Goal: Transaction & Acquisition: Purchase product/service

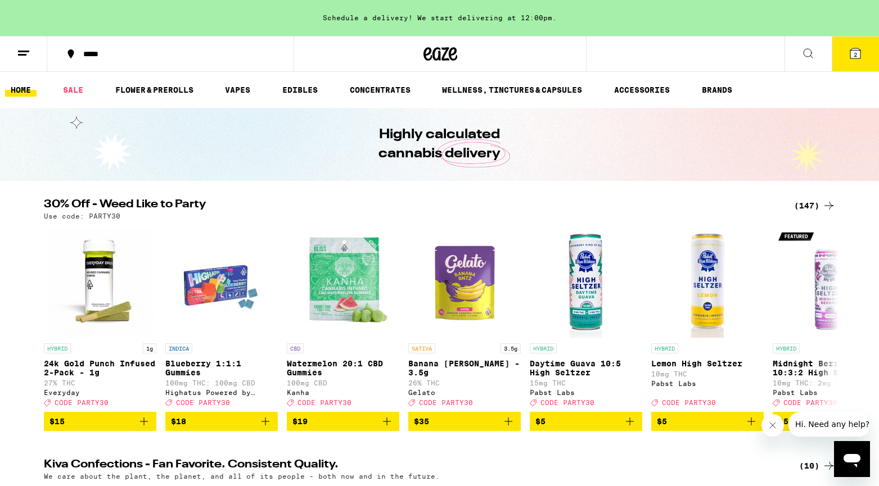
click at [67, 52] on icon at bounding box center [70, 53] width 13 height 13
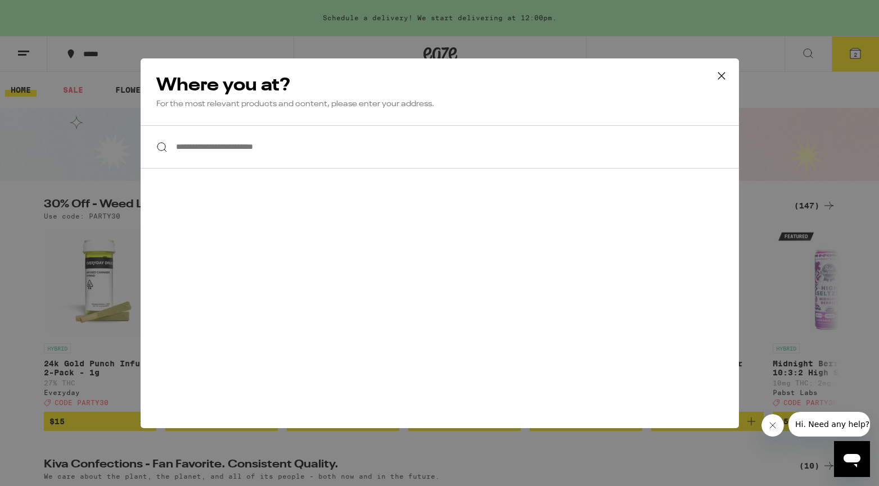
click at [717, 72] on icon at bounding box center [720, 75] width 7 height 7
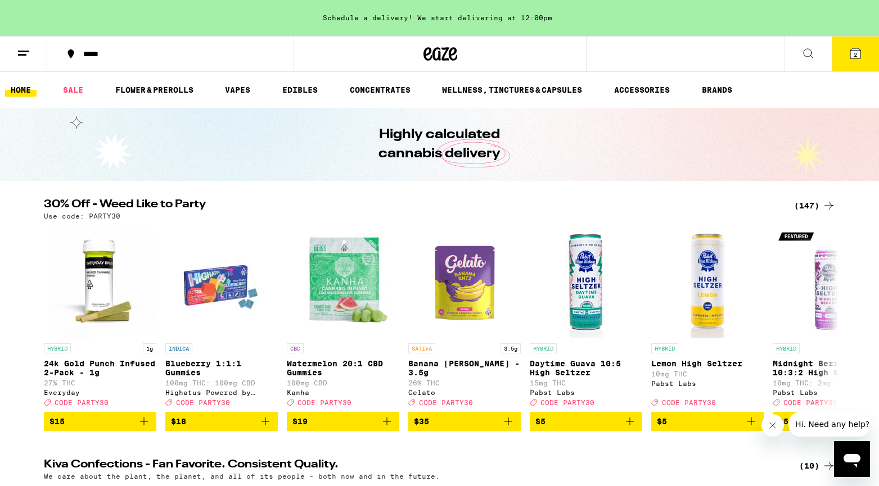
click at [809, 55] on icon at bounding box center [807, 53] width 13 height 13
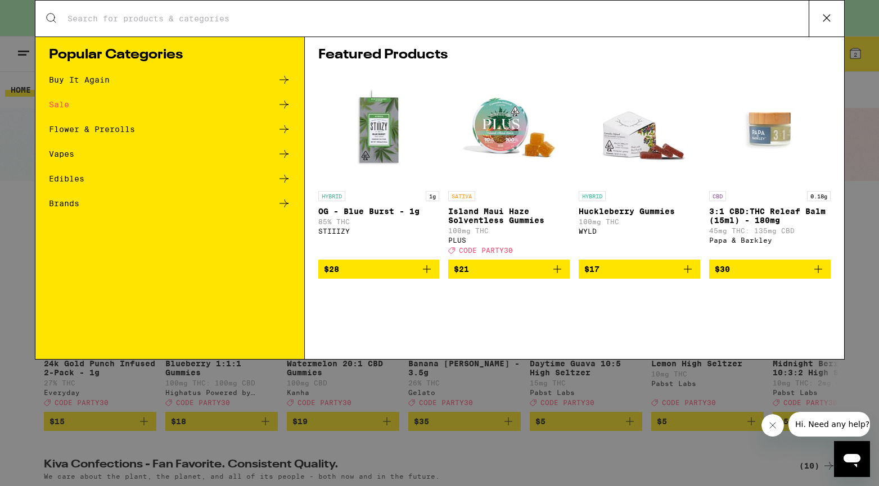
click at [824, 24] on icon at bounding box center [826, 18] width 17 height 17
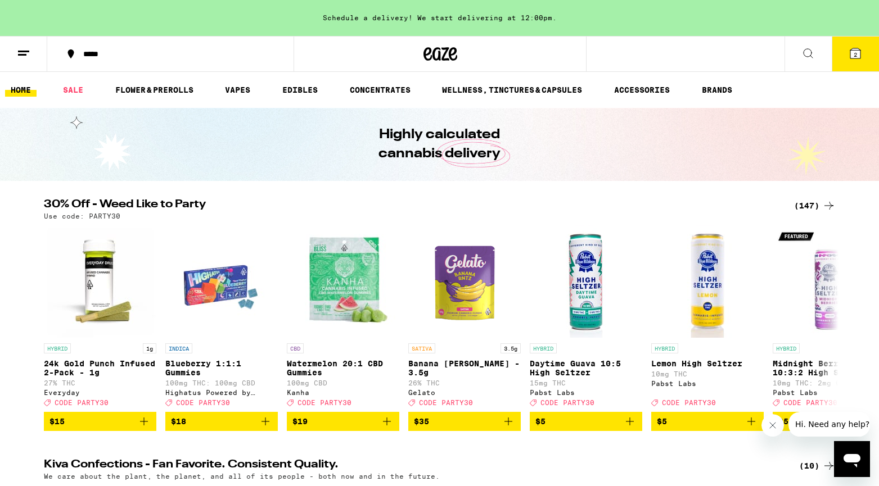
click at [861, 61] on button "2" at bounding box center [855, 54] width 47 height 35
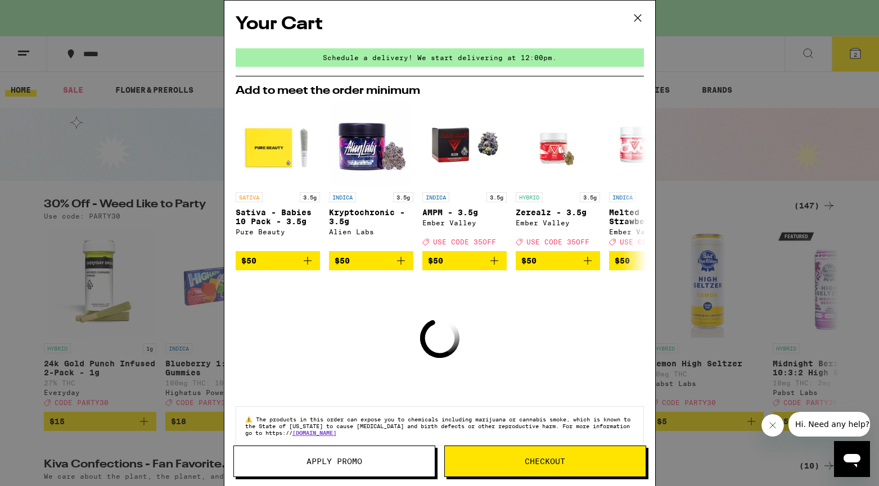
click at [637, 17] on icon at bounding box center [637, 18] width 7 height 7
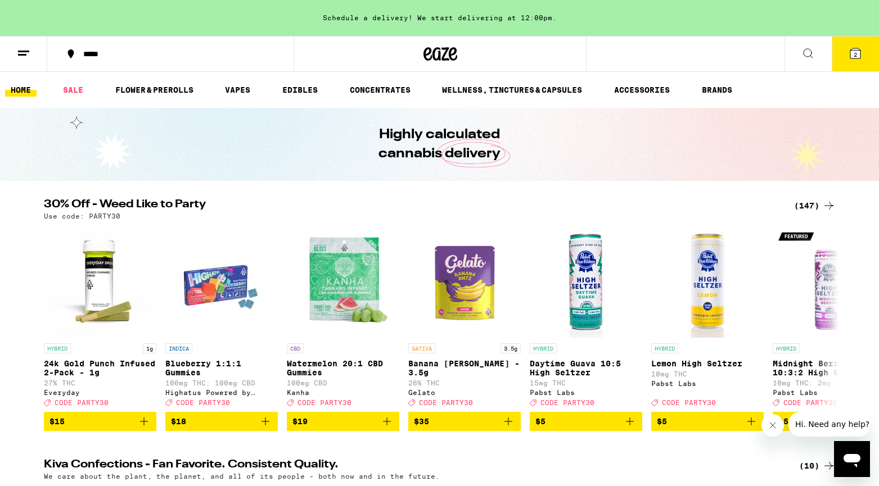
click at [22, 48] on icon at bounding box center [23, 53] width 13 height 13
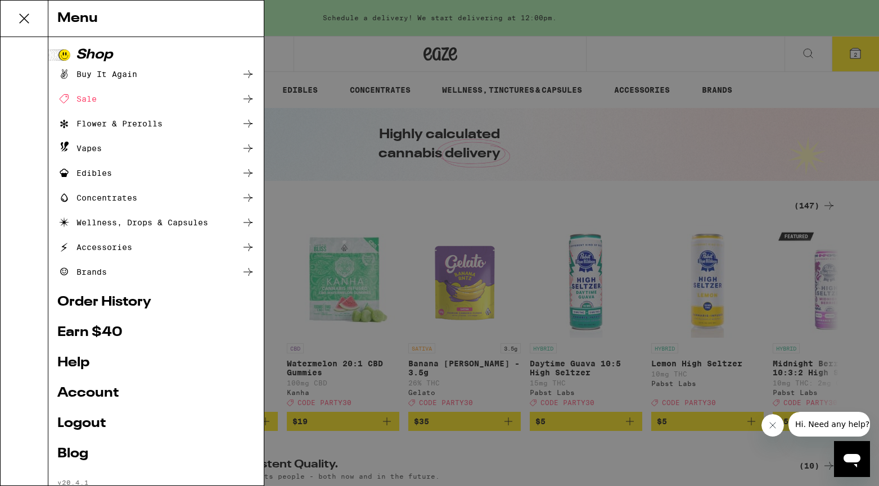
scroll to position [30, 0]
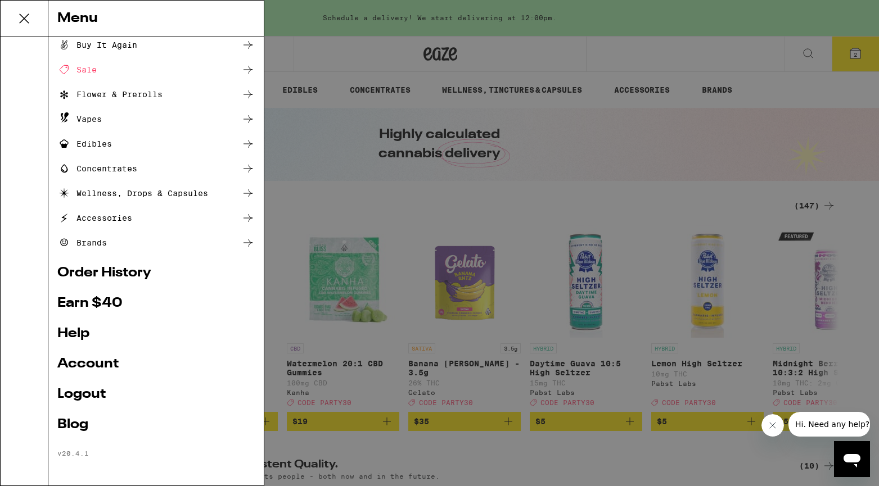
click at [326, 143] on div "Menu Shop Buy It Again Sale Flower & Prerolls Vapes Edibles Concentrates Wellne…" at bounding box center [439, 243] width 879 height 486
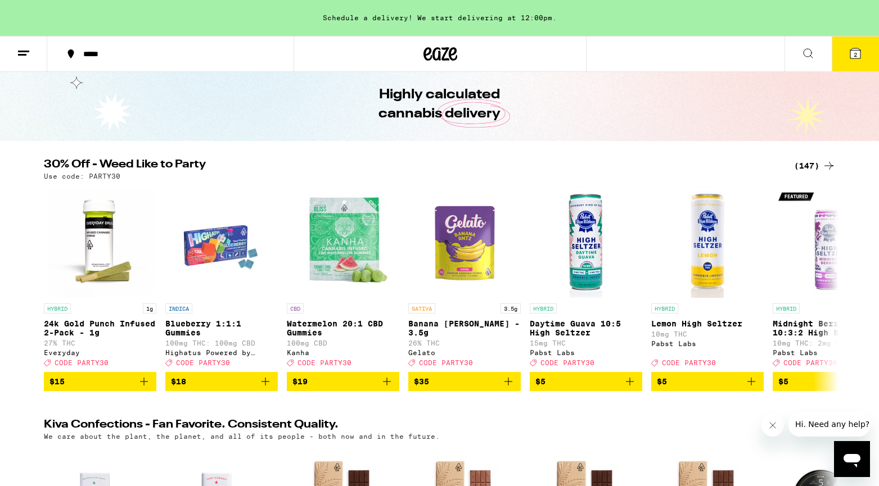
scroll to position [0, 0]
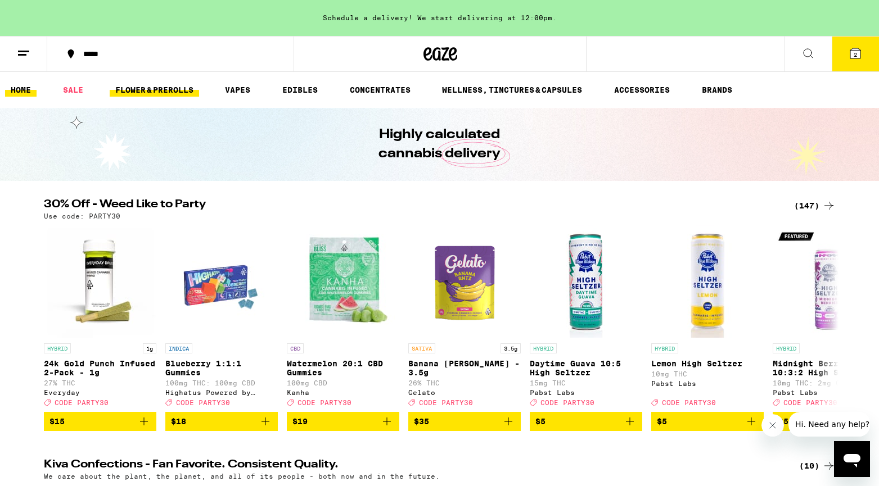
click at [150, 87] on link "FLOWER & PREROLLS" at bounding box center [154, 89] width 89 height 13
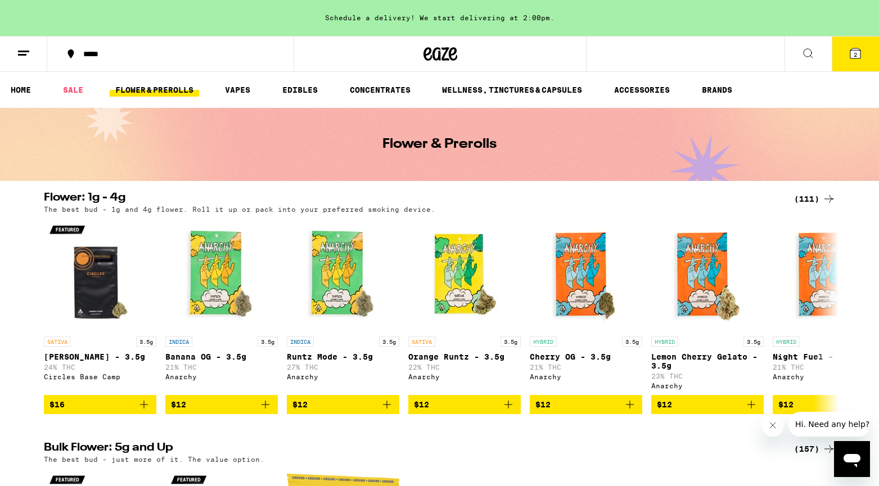
click at [28, 51] on line at bounding box center [23, 51] width 11 height 0
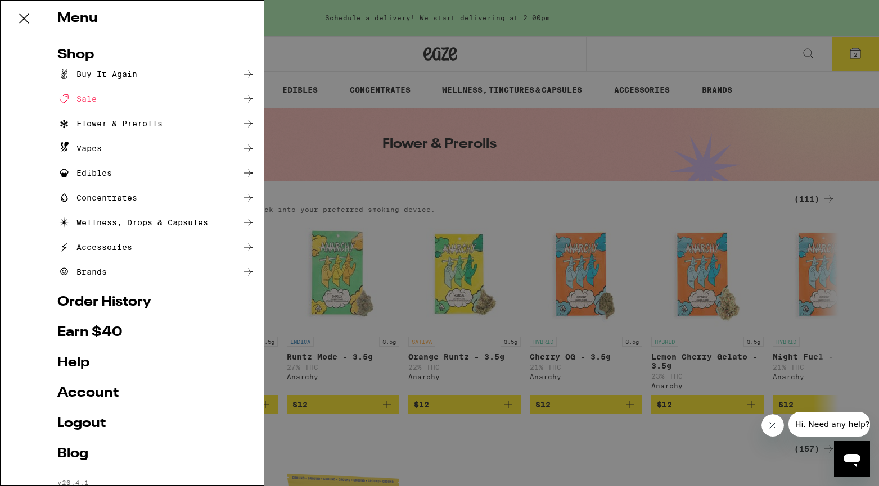
click at [100, 98] on div "Sale" at bounding box center [155, 98] width 197 height 13
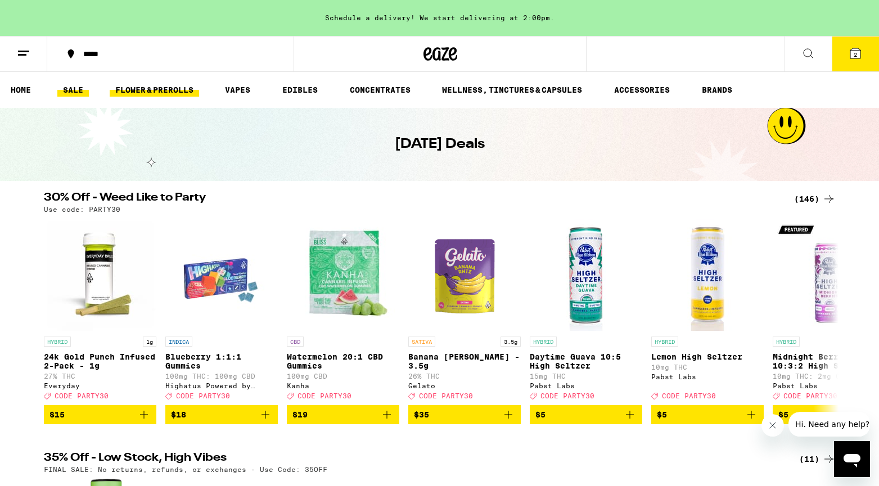
click at [142, 93] on link "FLOWER & PREROLLS" at bounding box center [154, 89] width 89 height 13
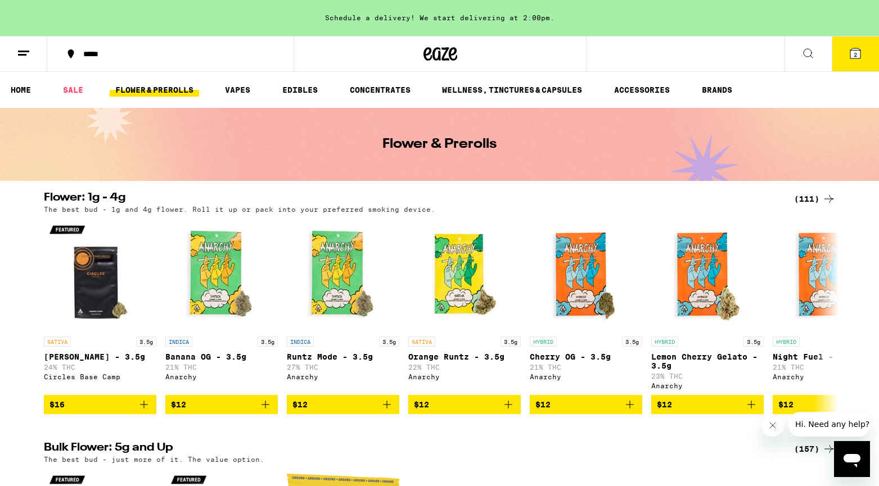
click at [807, 197] on div "(111)" at bounding box center [815, 198] width 42 height 13
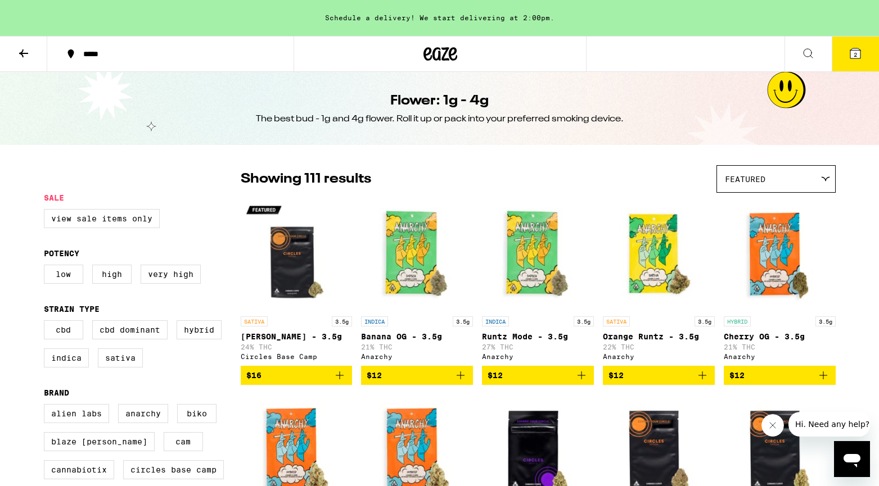
click at [12, 53] on button at bounding box center [23, 54] width 47 height 35
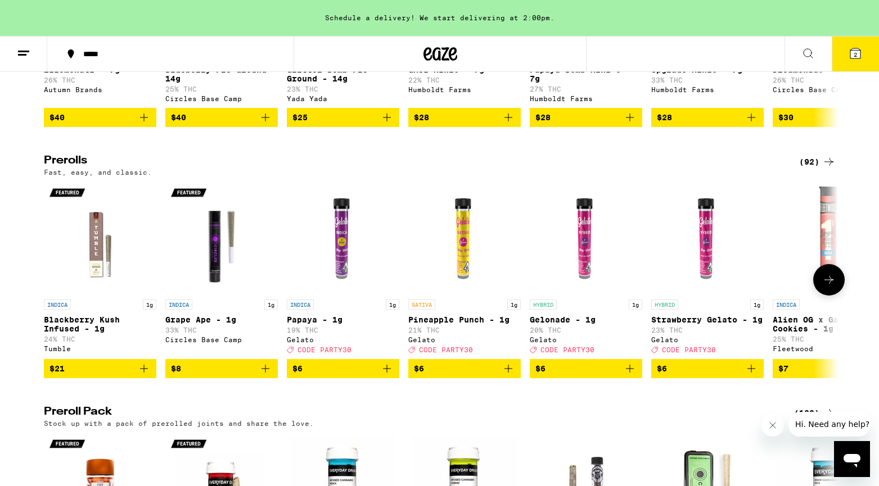
scroll to position [539, 0]
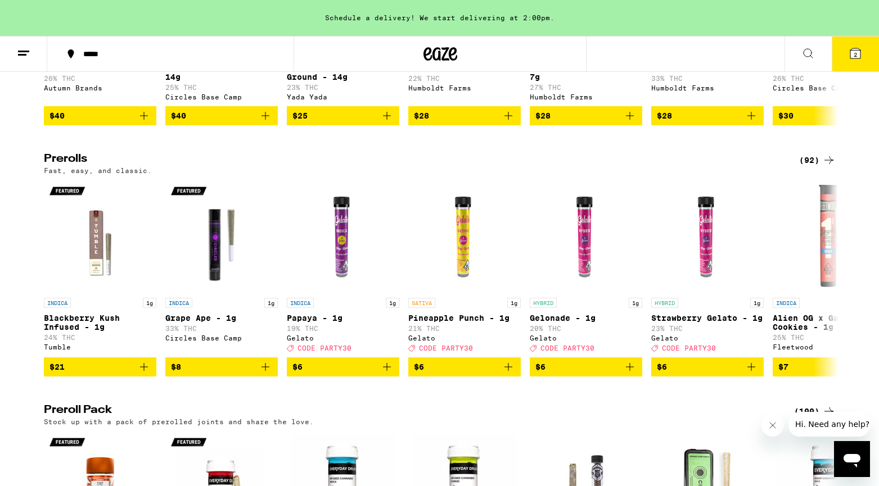
click at [814, 167] on div "(92)" at bounding box center [817, 160] width 37 height 13
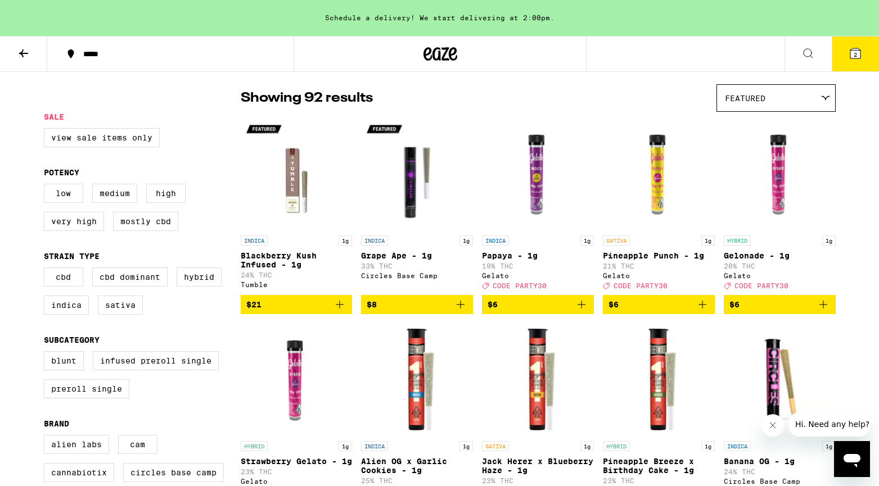
scroll to position [75, 0]
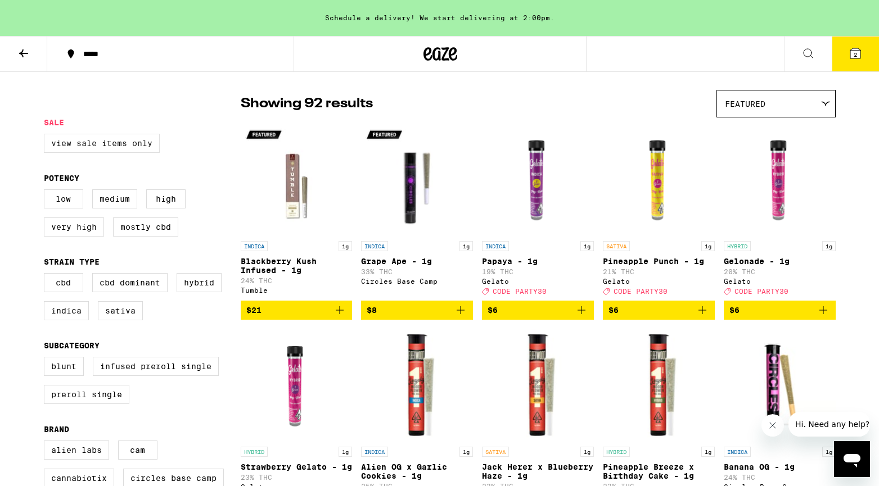
click at [115, 142] on label "View Sale Items Only" at bounding box center [102, 143] width 116 height 19
click at [47, 136] on input "View Sale Items Only" at bounding box center [46, 136] width 1 height 1
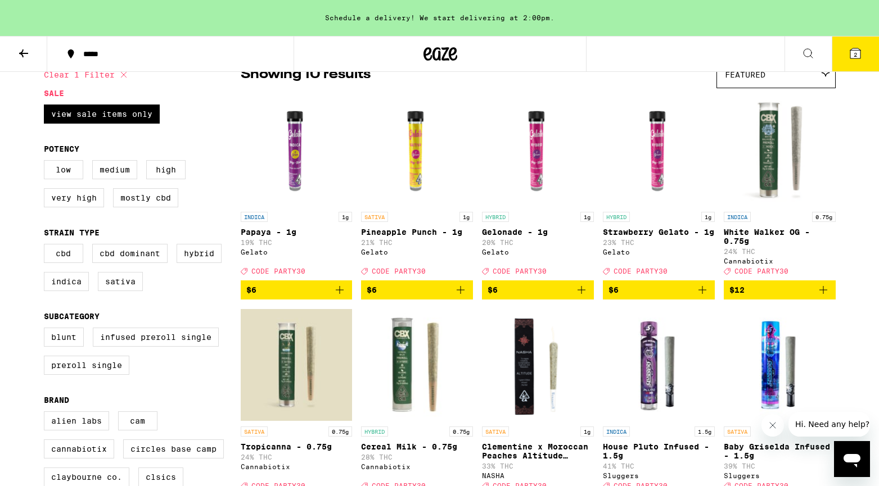
scroll to position [106, 0]
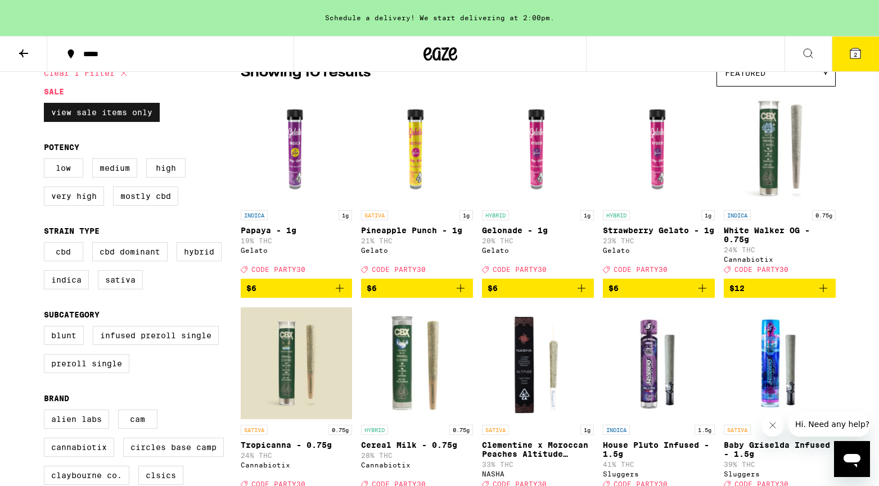
click at [121, 114] on label "View Sale Items Only" at bounding box center [102, 112] width 116 height 19
click at [47, 105] on input "View Sale Items Only" at bounding box center [46, 105] width 1 height 1
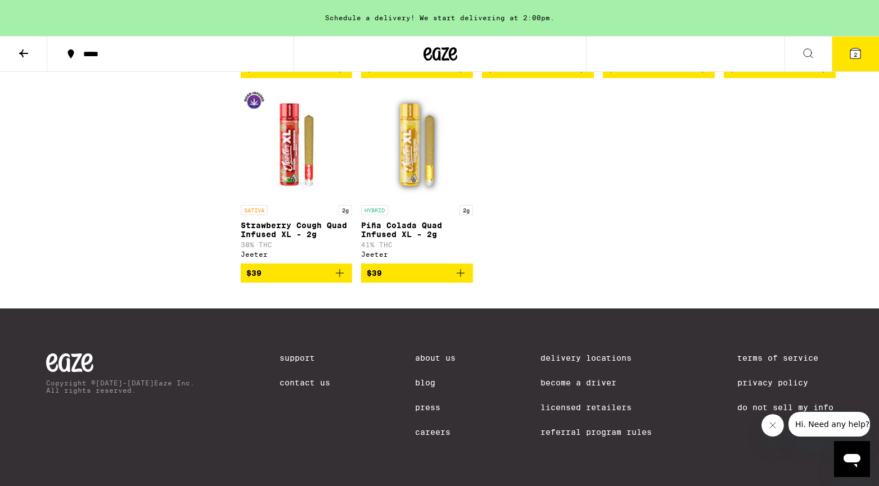
scroll to position [3957, 0]
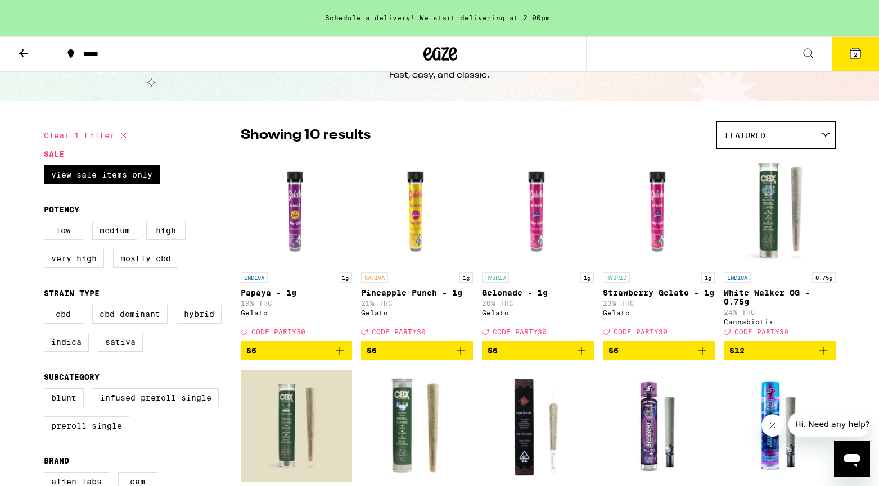
scroll to position [22, 0]
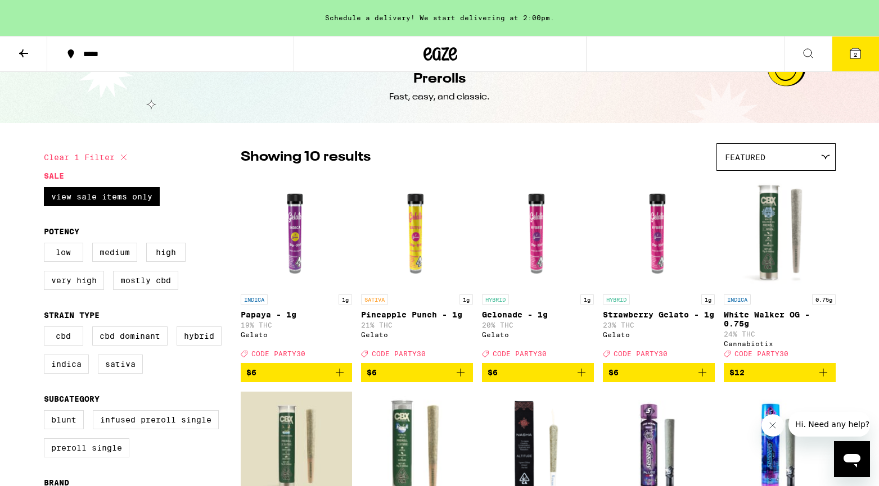
checkbox input "false"
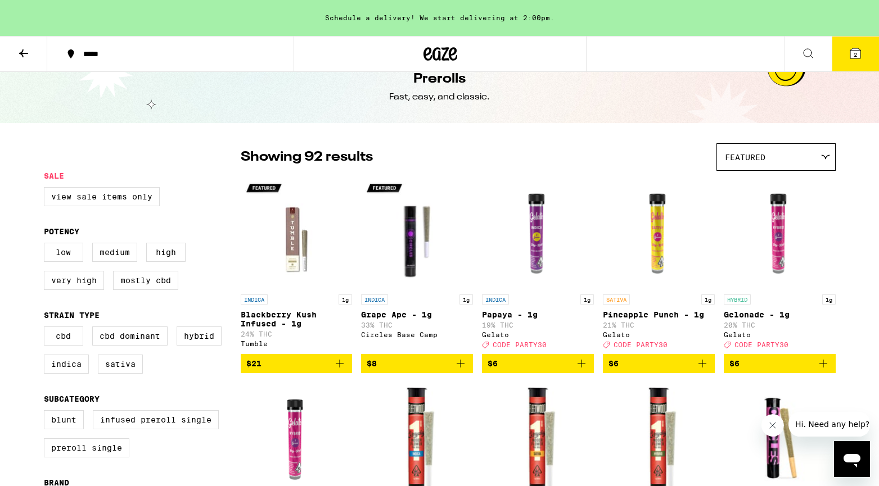
scroll to position [75, 0]
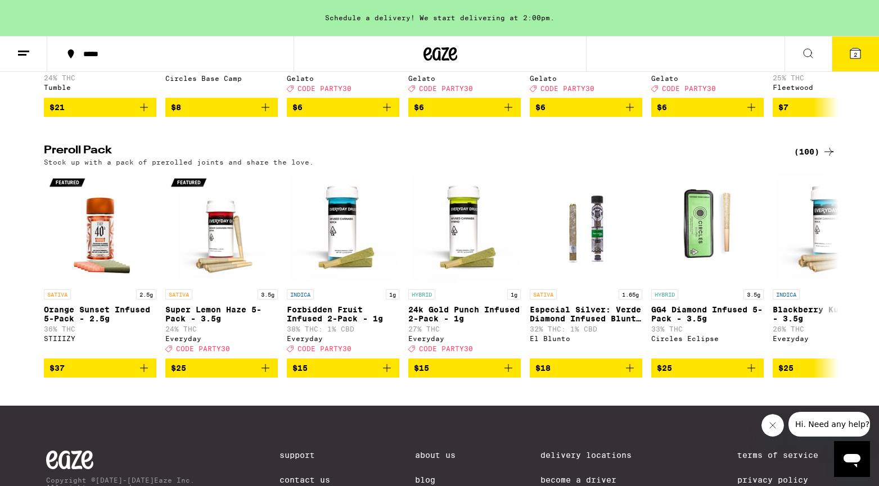
scroll to position [801, 0]
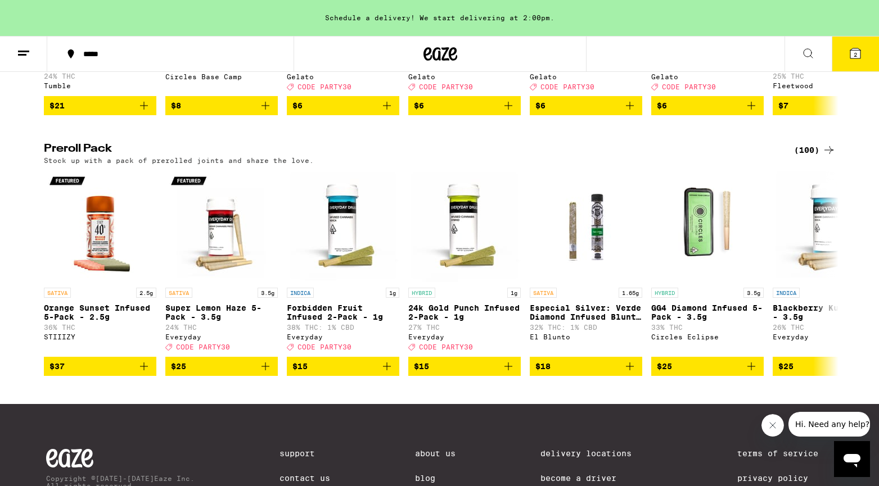
click at [810, 157] on div "(100)" at bounding box center [815, 149] width 42 height 13
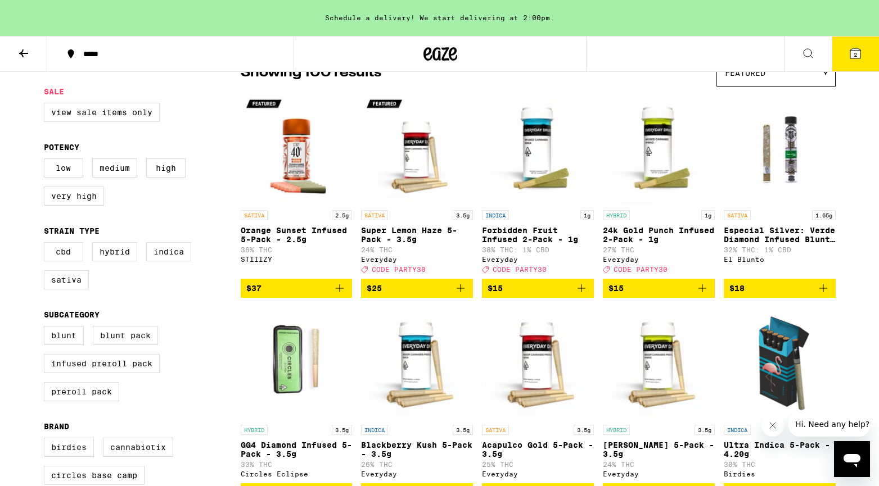
scroll to position [106, 0]
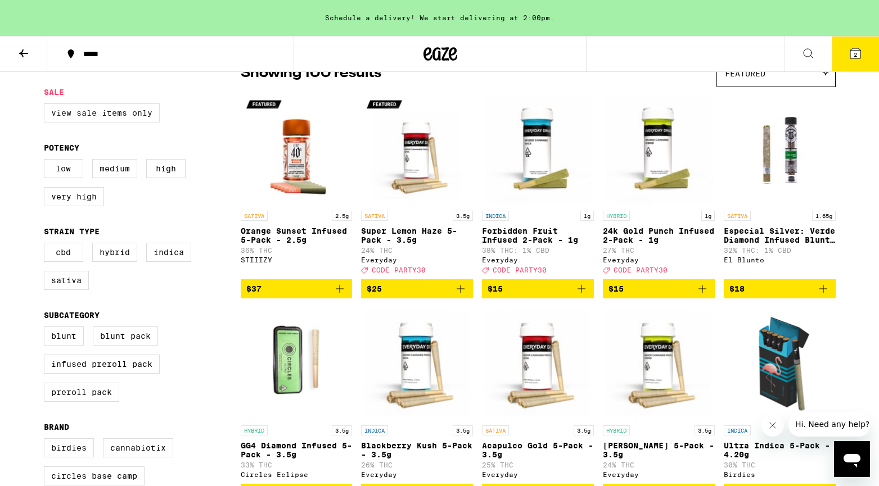
click at [96, 114] on label "View Sale Items Only" at bounding box center [102, 112] width 116 height 19
click at [47, 106] on input "View Sale Items Only" at bounding box center [46, 105] width 1 height 1
checkbox input "true"
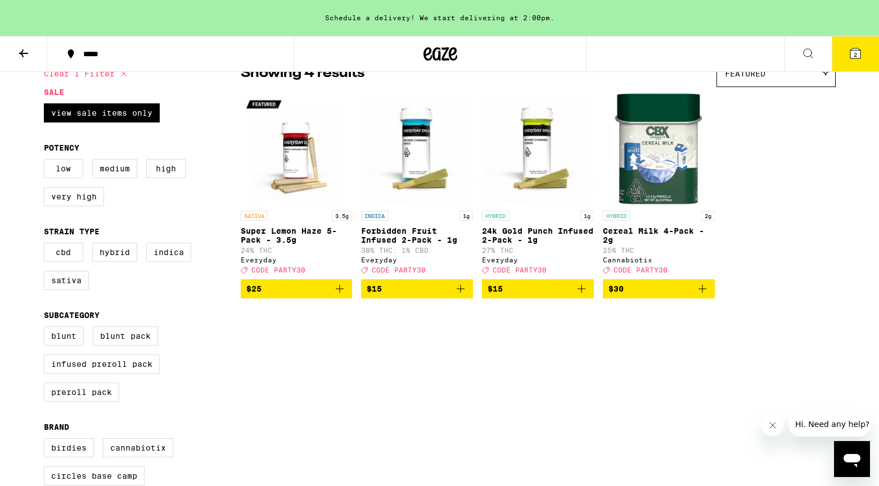
click at [338, 296] on icon "Add to bag" at bounding box center [339, 288] width 13 height 13
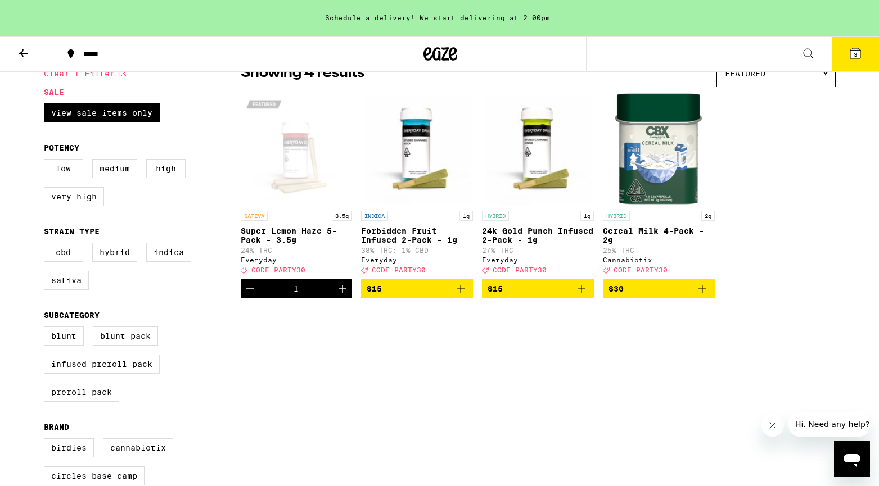
click at [462, 296] on icon "Add to bag" at bounding box center [460, 288] width 13 height 13
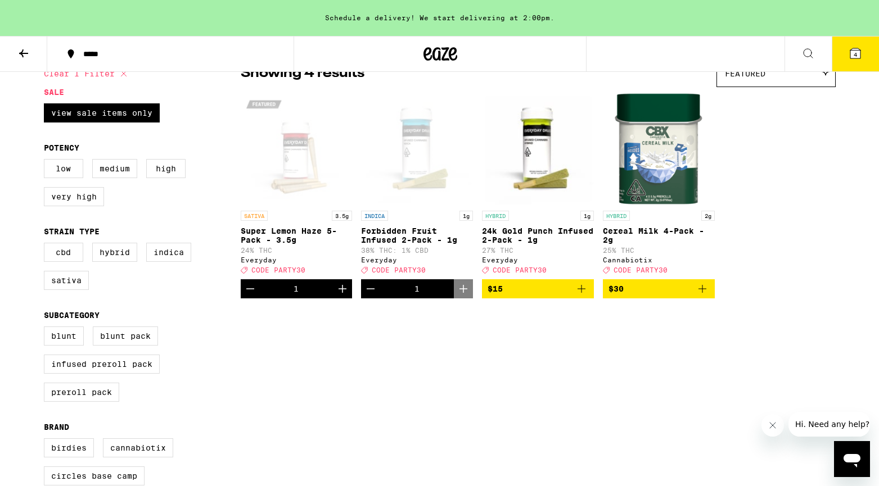
click at [577, 294] on icon "Add to bag" at bounding box center [581, 288] width 13 height 13
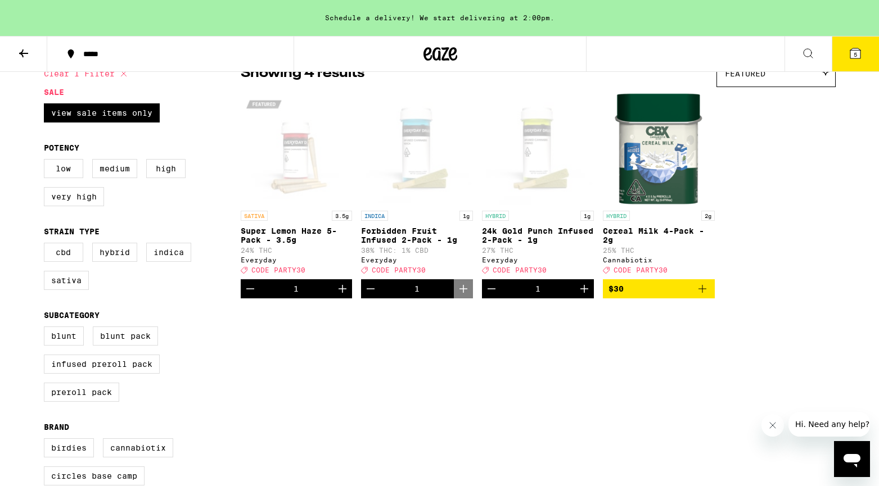
click at [852, 52] on icon at bounding box center [855, 53] width 10 height 10
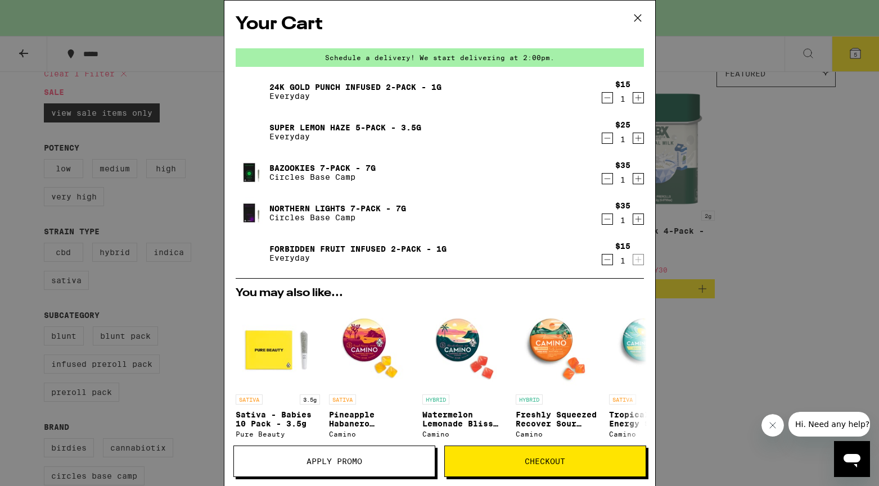
click at [342, 166] on link "Bazookies 7-Pack - 7g" at bounding box center [322, 168] width 106 height 9
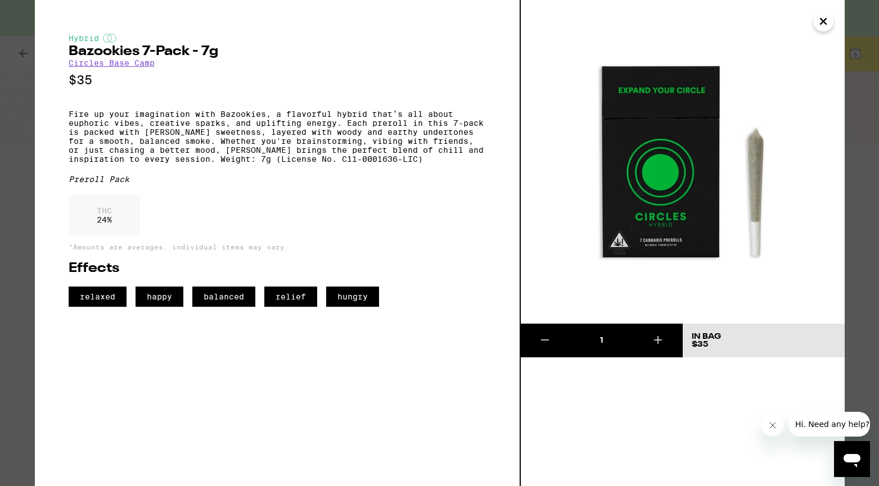
click at [819, 22] on icon "Close" at bounding box center [822, 21] width 13 height 17
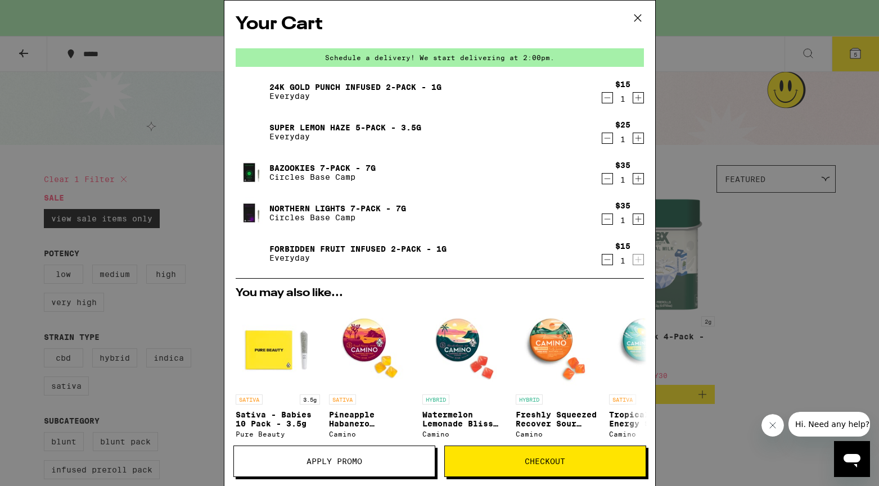
click at [607, 183] on icon "Decrement" at bounding box center [607, 178] width 10 height 13
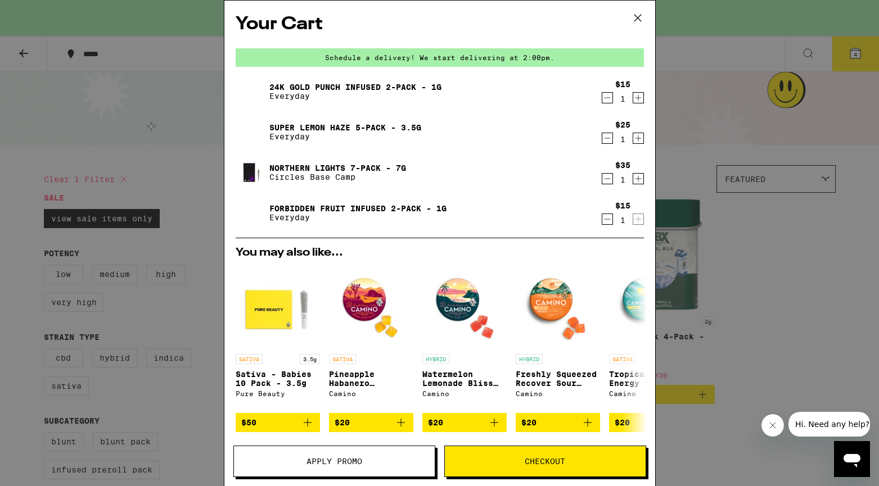
click at [607, 183] on icon "Decrement" at bounding box center [607, 178] width 10 height 13
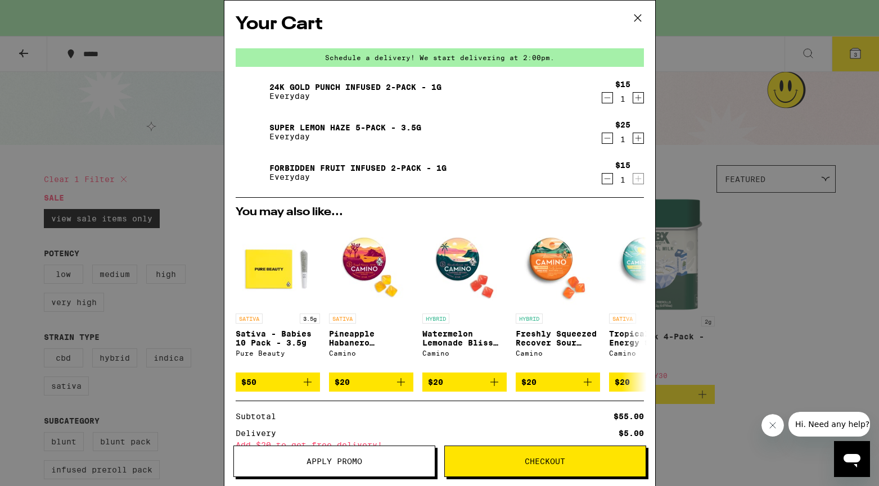
click at [639, 142] on icon "Increment" at bounding box center [638, 138] width 10 height 13
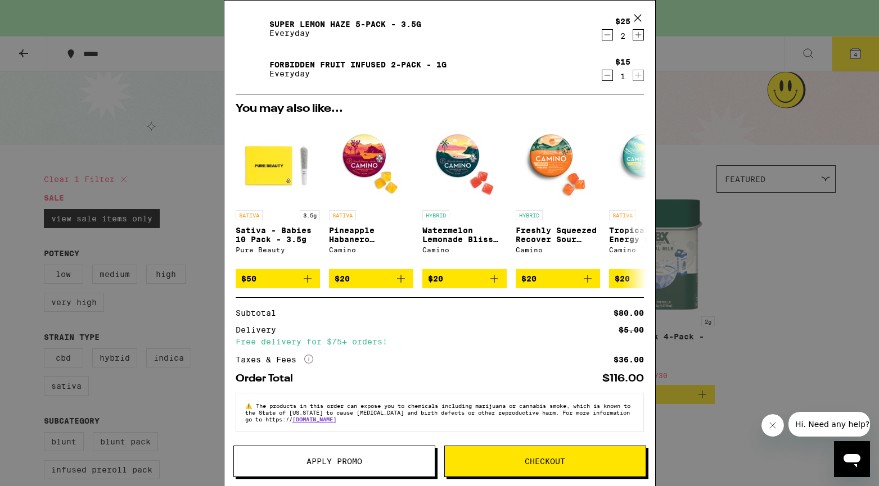
click at [317, 479] on div "Apply Promo Checkout" at bounding box center [439, 466] width 431 height 40
click at [317, 468] on button "Apply Promo" at bounding box center [334, 461] width 202 height 31
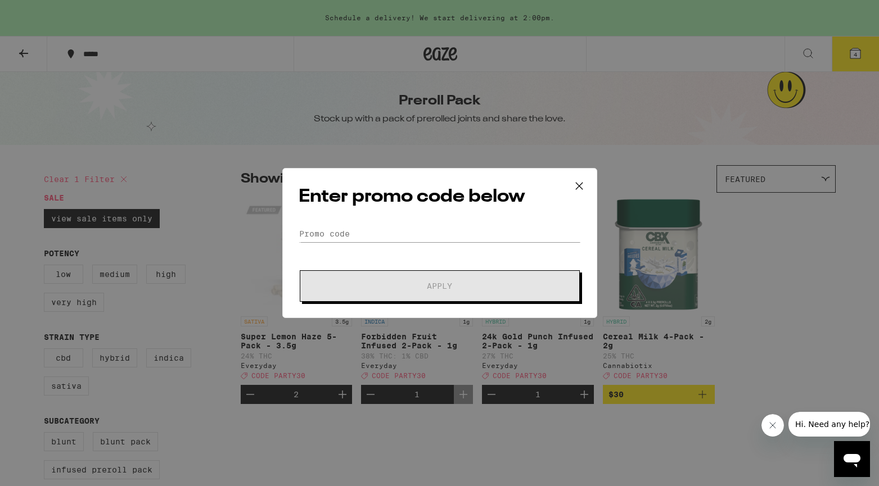
click at [358, 242] on form "Promo Code Apply" at bounding box center [440, 263] width 282 height 76
click at [360, 239] on input "Promo Code" at bounding box center [440, 233] width 282 height 17
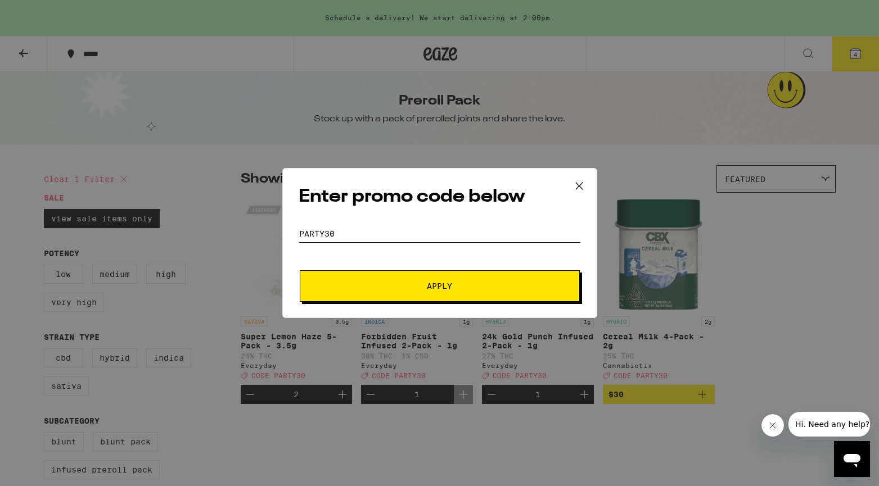
type input "Party30"
click at [300, 270] on button "Apply" at bounding box center [440, 285] width 280 height 31
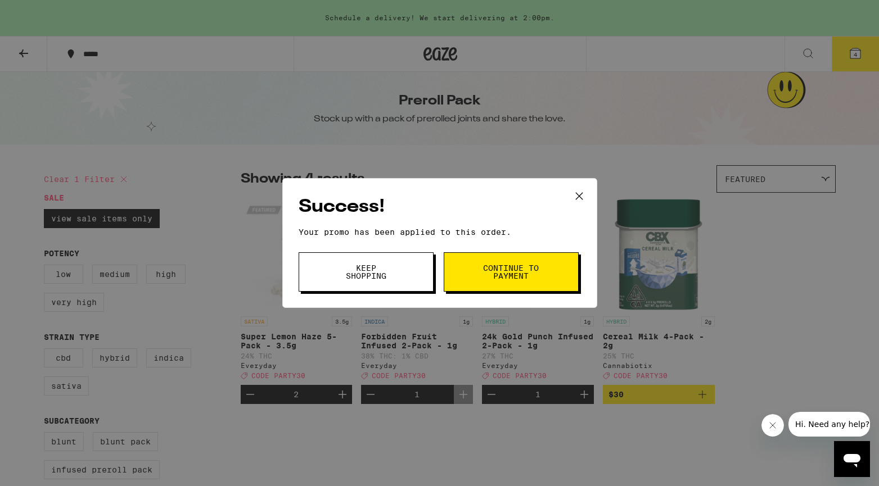
click at [493, 261] on button "Continue to payment" at bounding box center [511, 271] width 135 height 39
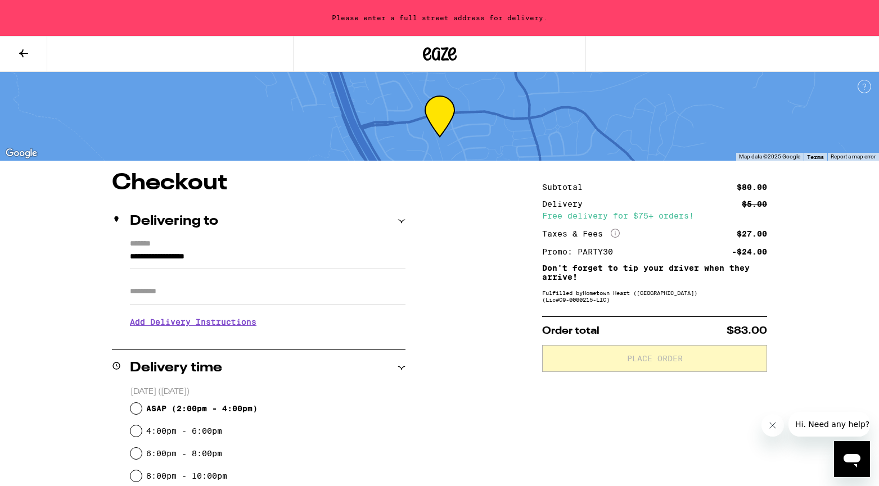
click at [616, 232] on icon "More Info" at bounding box center [615, 233] width 9 height 9
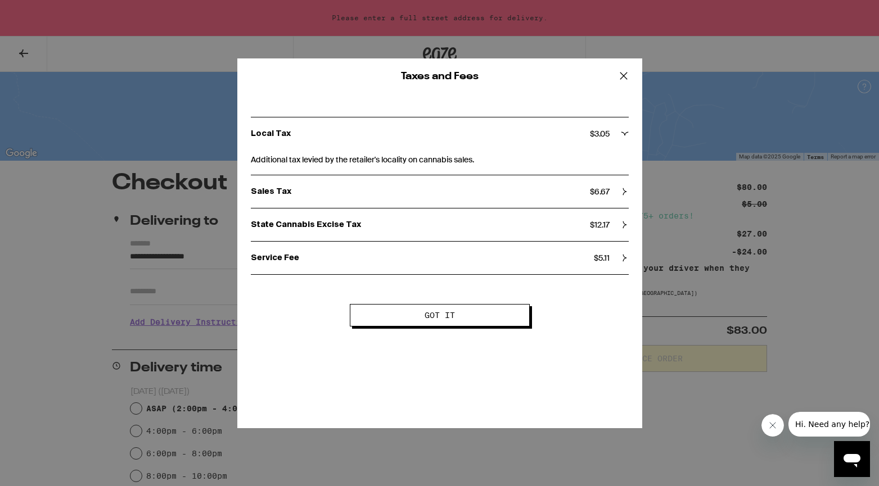
click at [452, 136] on p "Local Tax" at bounding box center [420, 134] width 339 height 10
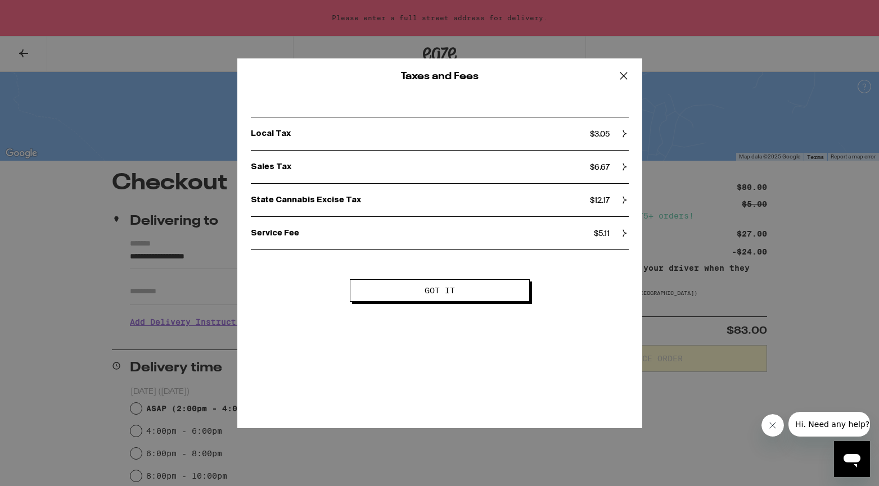
click at [452, 136] on p "Local Tax" at bounding box center [420, 134] width 339 height 10
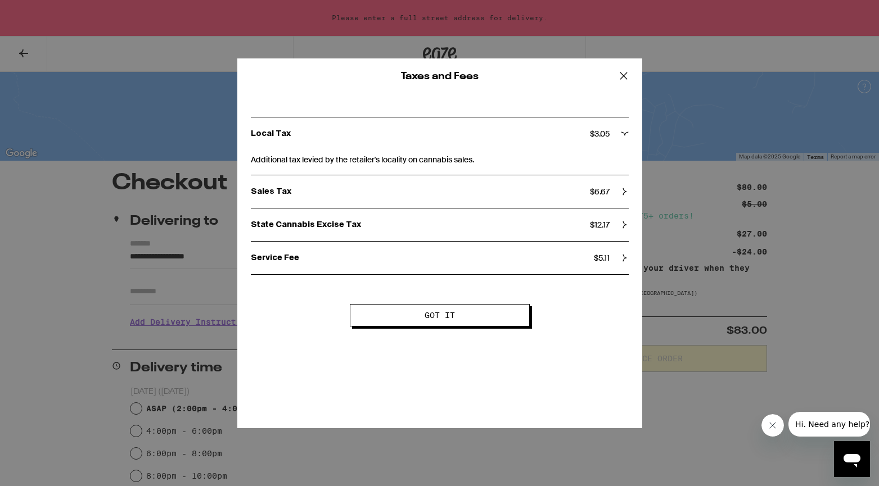
click at [459, 195] on p "Sales Tax" at bounding box center [420, 192] width 339 height 10
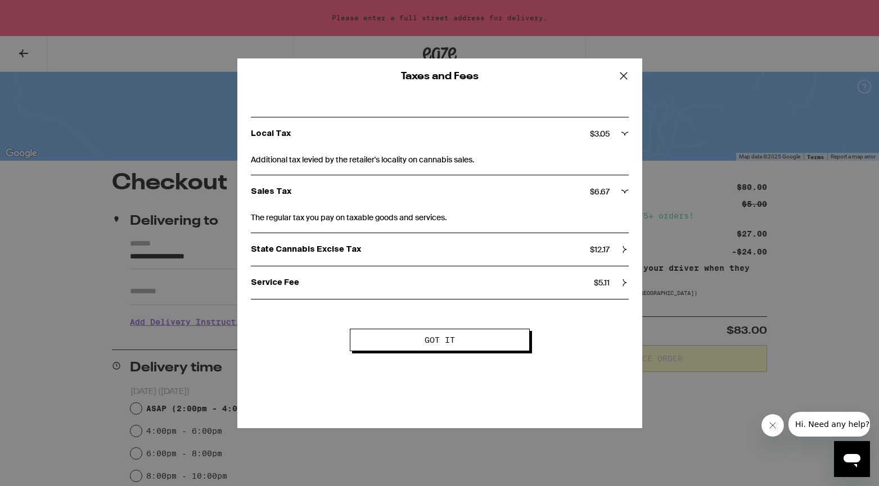
click at [471, 244] on div "State Cannabis Excise Tax $ 12.17" at bounding box center [440, 249] width 378 height 33
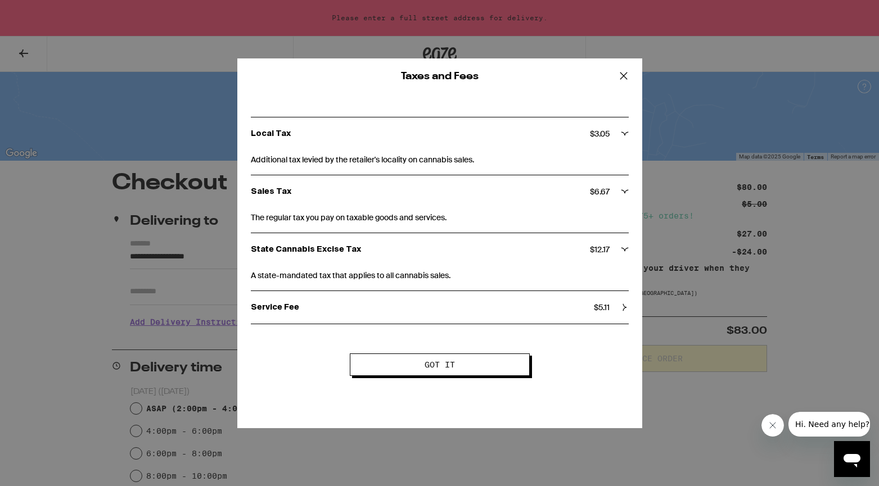
click at [480, 305] on p "Service Fee" at bounding box center [422, 308] width 343 height 10
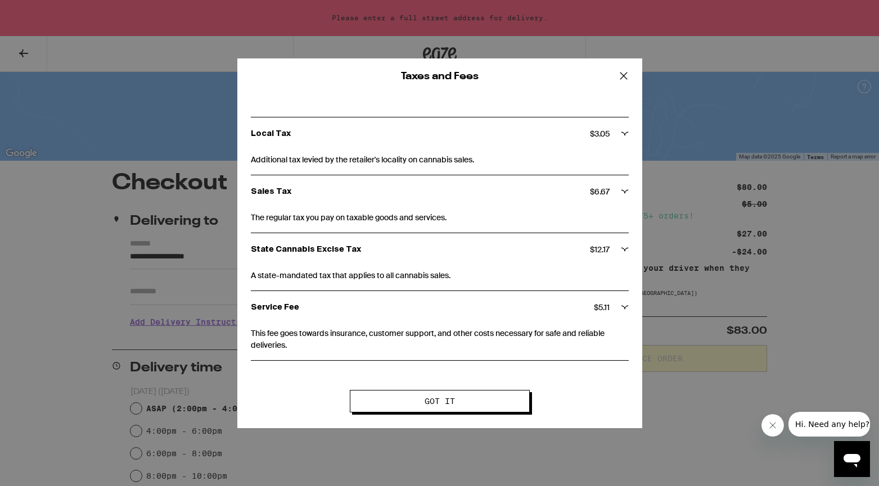
click at [617, 76] on icon at bounding box center [623, 75] width 17 height 17
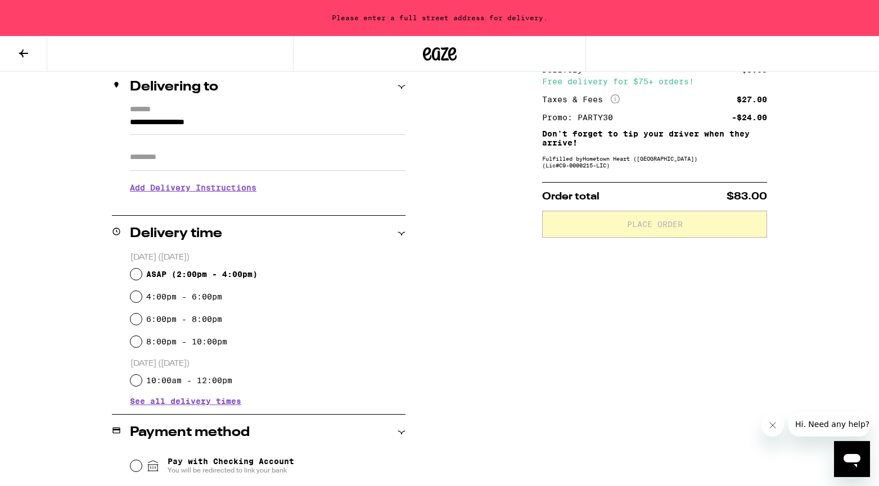
scroll to position [138, 0]
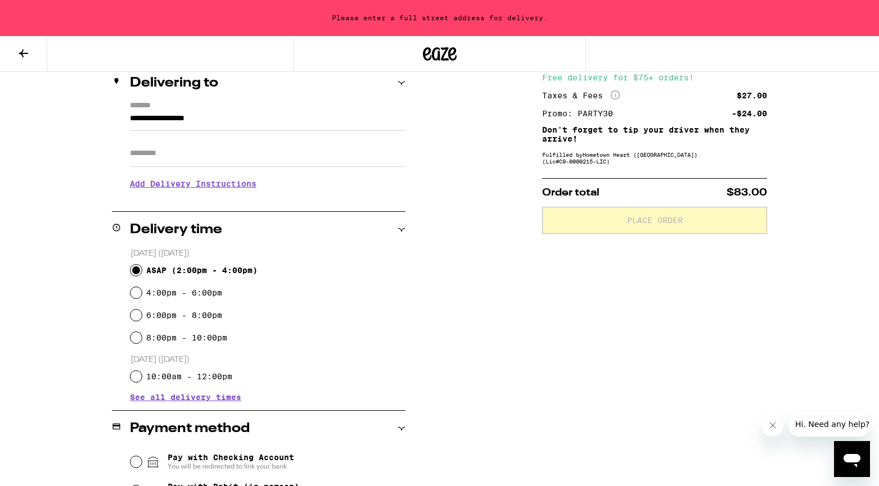
click at [131, 269] on input "ASAP ( 2:00pm - 4:00pm )" at bounding box center [135, 270] width 11 height 11
radio input "true"
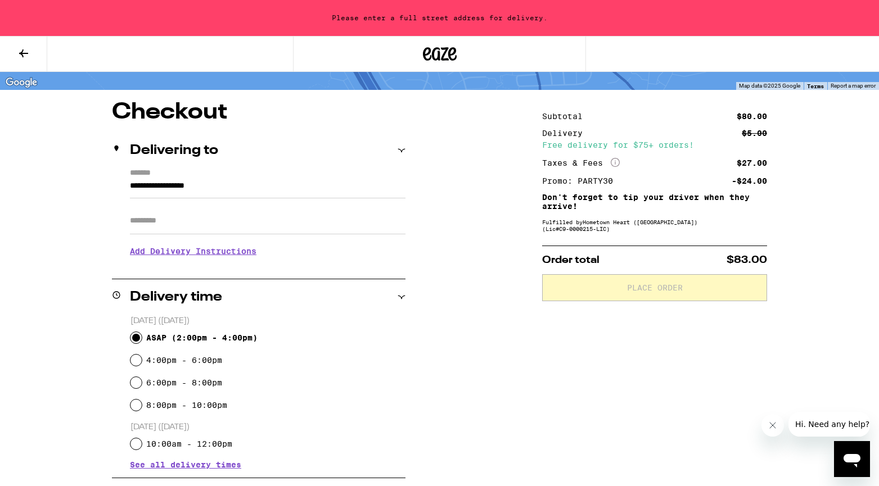
scroll to position [65, 0]
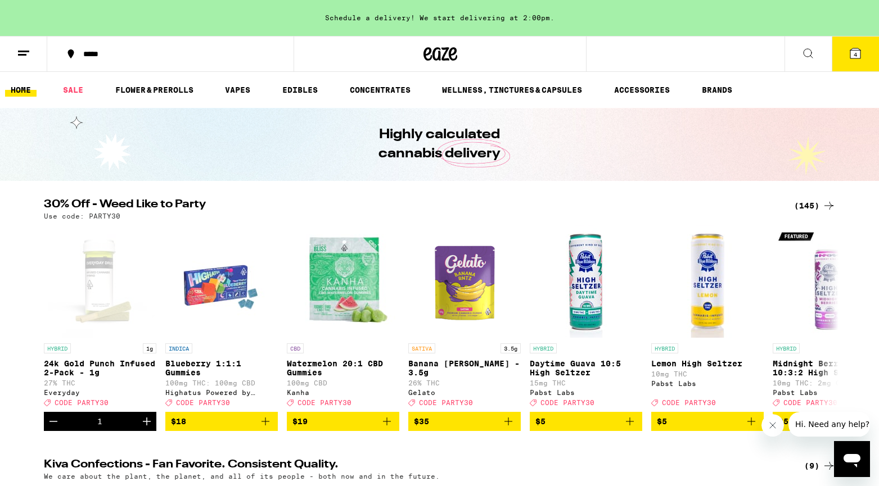
click at [855, 55] on span "4" at bounding box center [855, 54] width 3 height 7
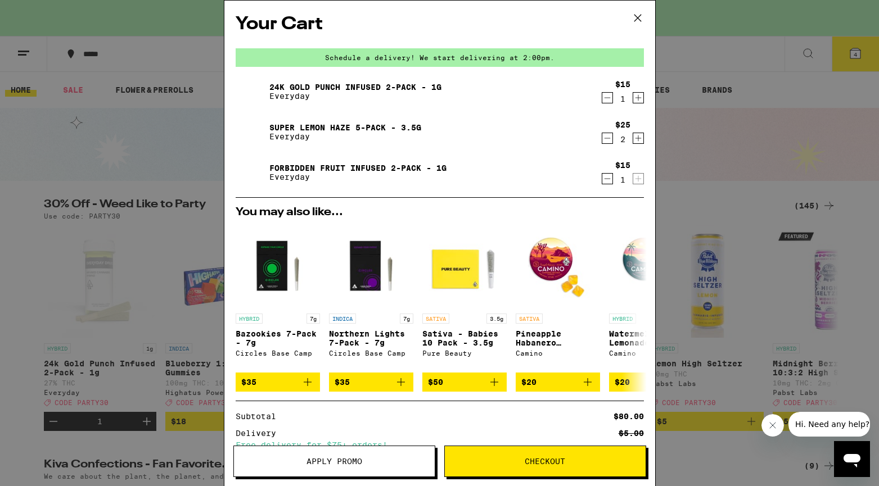
click at [296, 464] on span "Apply Promo" at bounding box center [334, 462] width 201 height 8
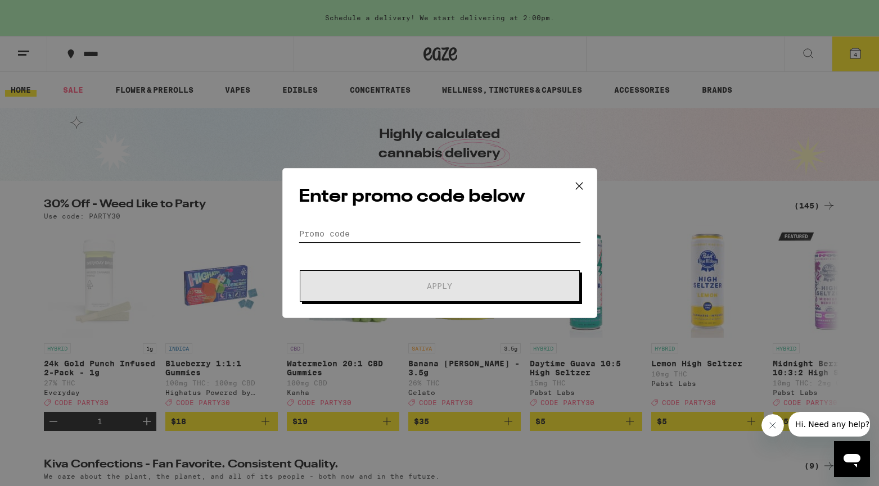
click at [441, 238] on input "Promo Code" at bounding box center [440, 233] width 282 height 17
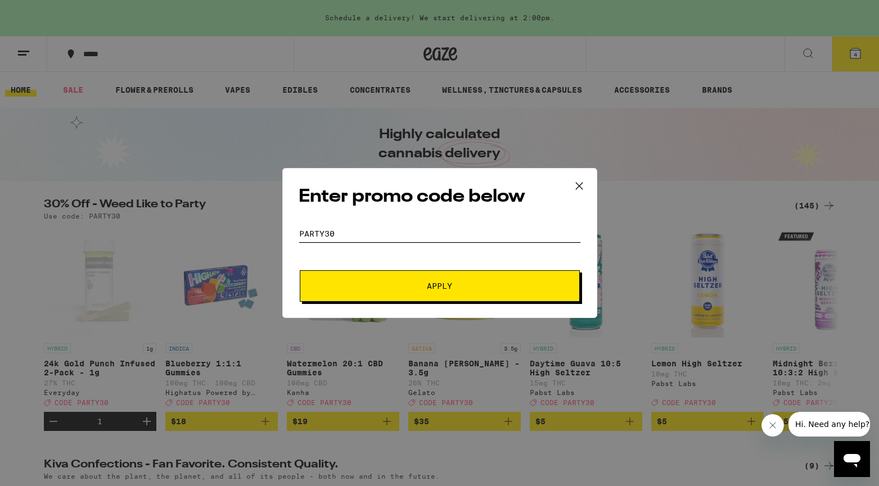
type input "Party30"
click at [459, 297] on button "Apply" at bounding box center [440, 285] width 280 height 31
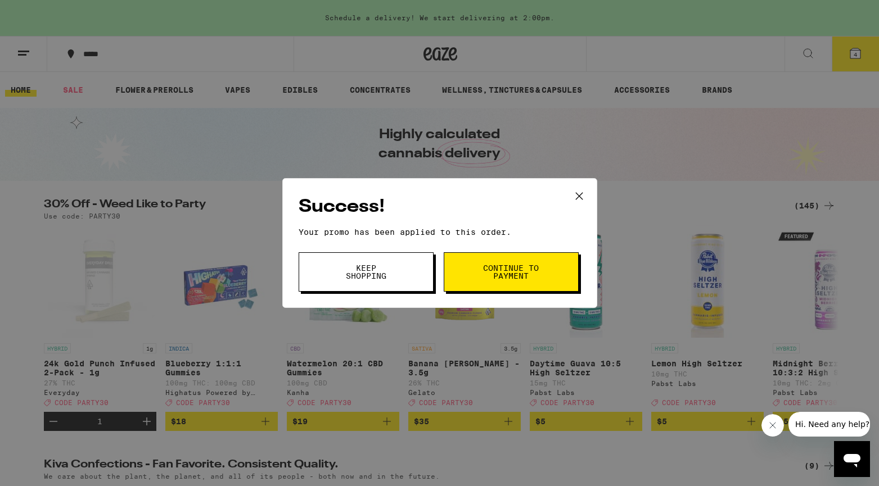
click at [486, 272] on span "Continue to payment" at bounding box center [510, 272] width 57 height 16
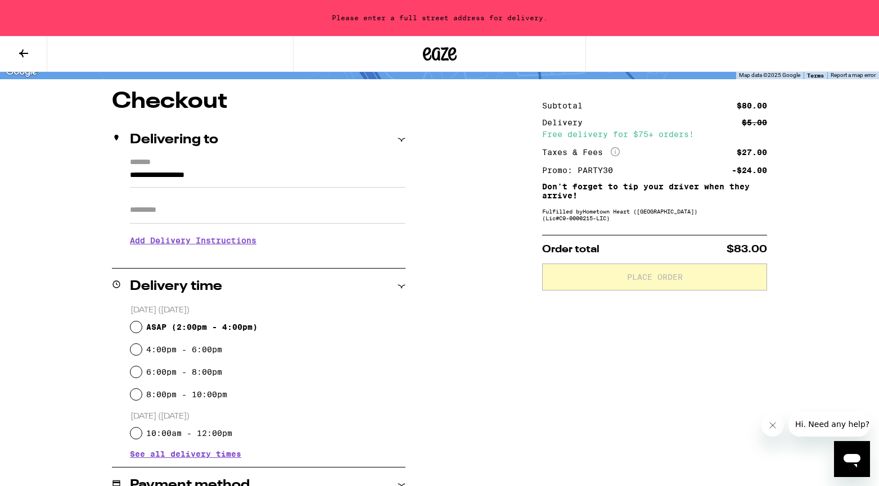
scroll to position [84, 0]
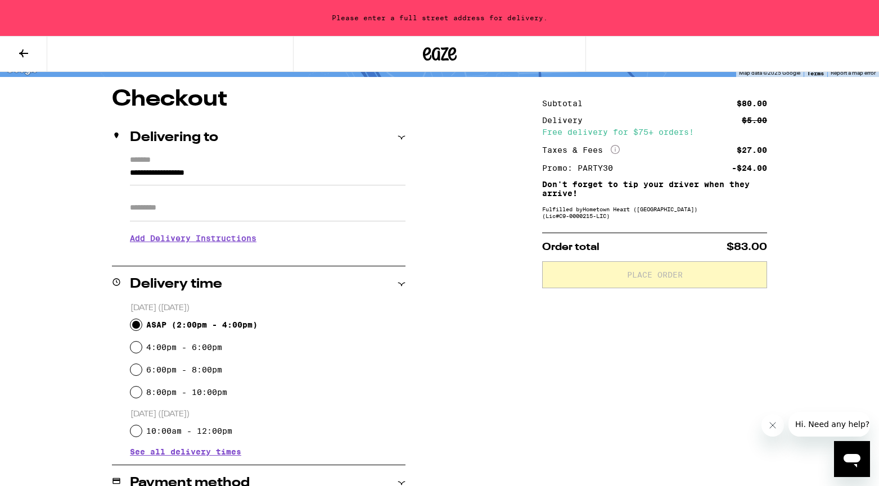
click at [133, 325] on input "ASAP ( 2:00pm - 4:00pm )" at bounding box center [135, 324] width 11 height 11
radio input "true"
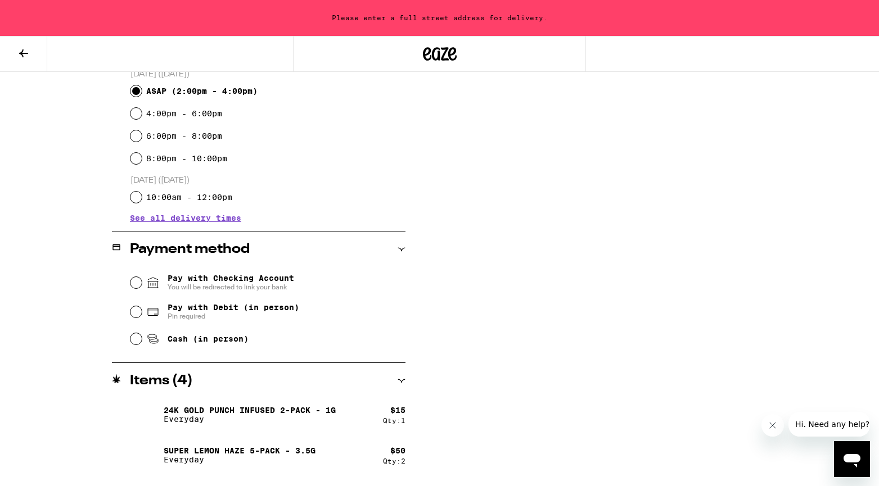
scroll to position [319, 0]
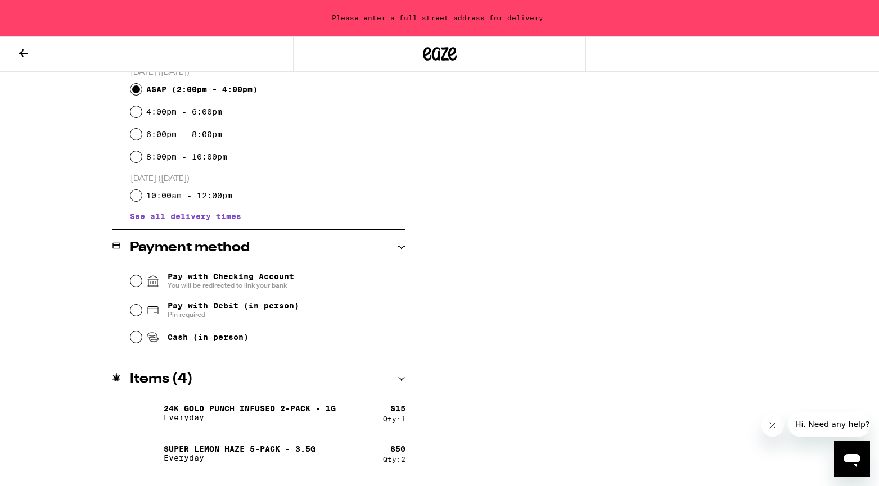
click at [254, 333] on div "Cash (in person)" at bounding box center [267, 337] width 275 height 25
click at [228, 342] on span "Cash (in person)" at bounding box center [208, 337] width 81 height 9
click at [142, 342] on input "Cash (in person)" at bounding box center [135, 337] width 11 height 11
radio input "true"
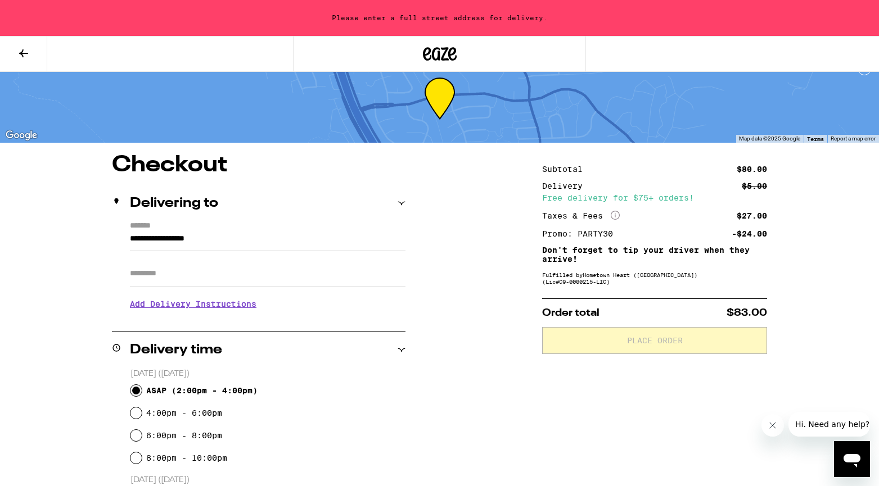
scroll to position [0, 0]
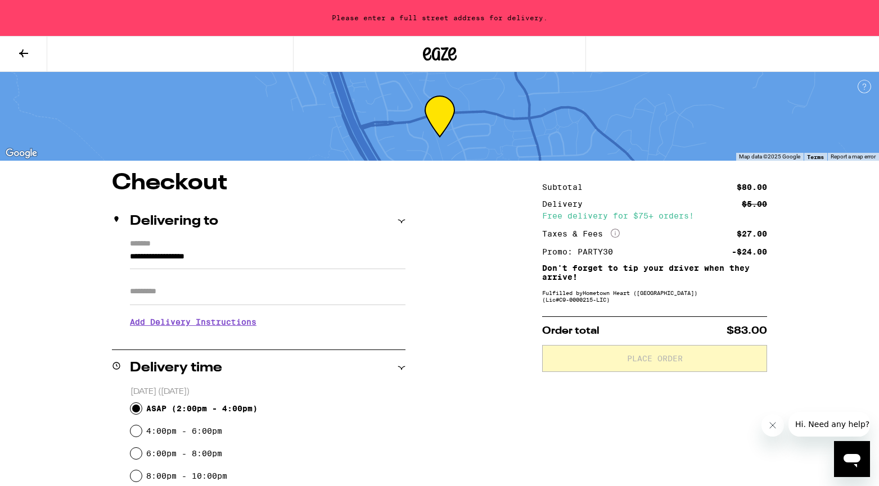
click at [603, 321] on div "Order total $83.00 Place Order" at bounding box center [654, 345] width 225 height 56
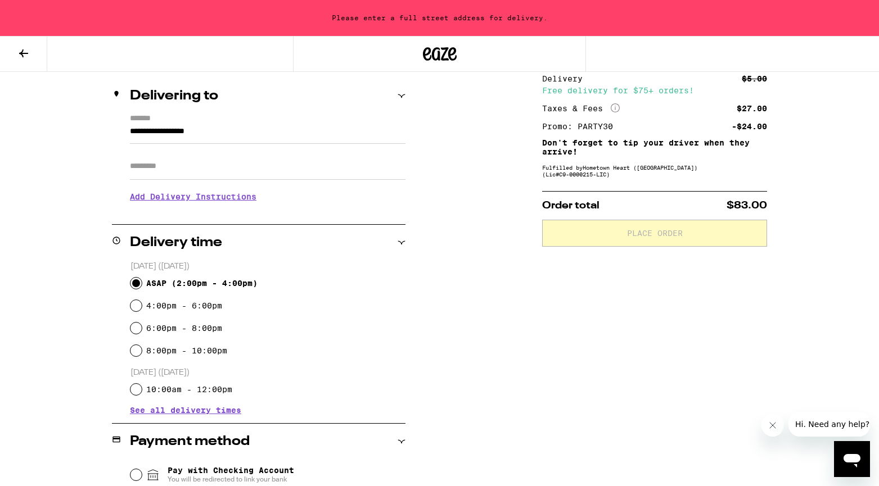
scroll to position [127, 0]
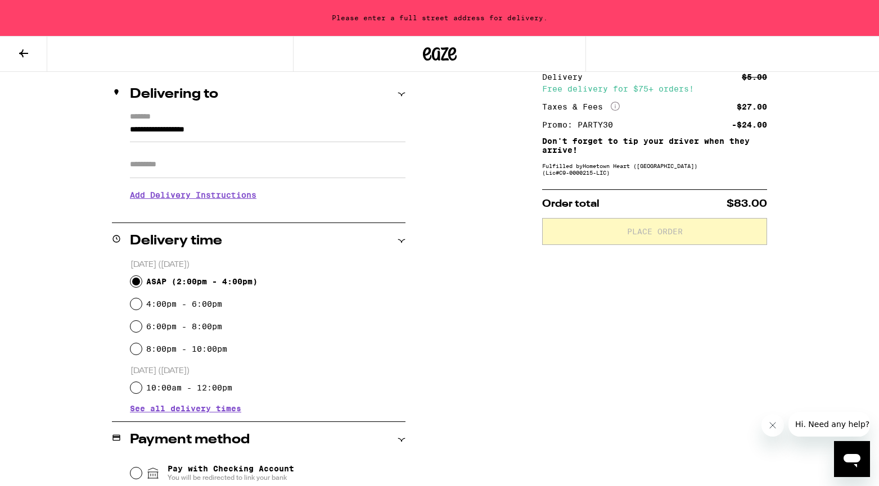
click at [268, 170] on input "Apt/Suite" at bounding box center [268, 164] width 276 height 27
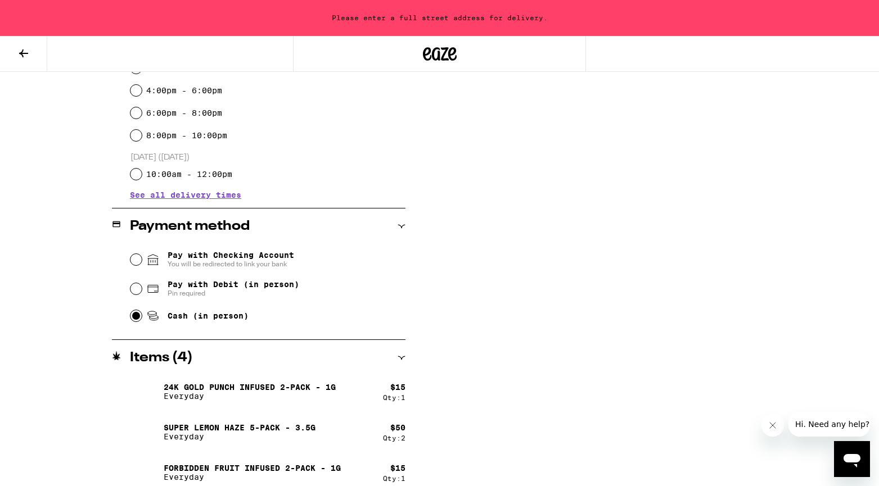
scroll to position [289, 0]
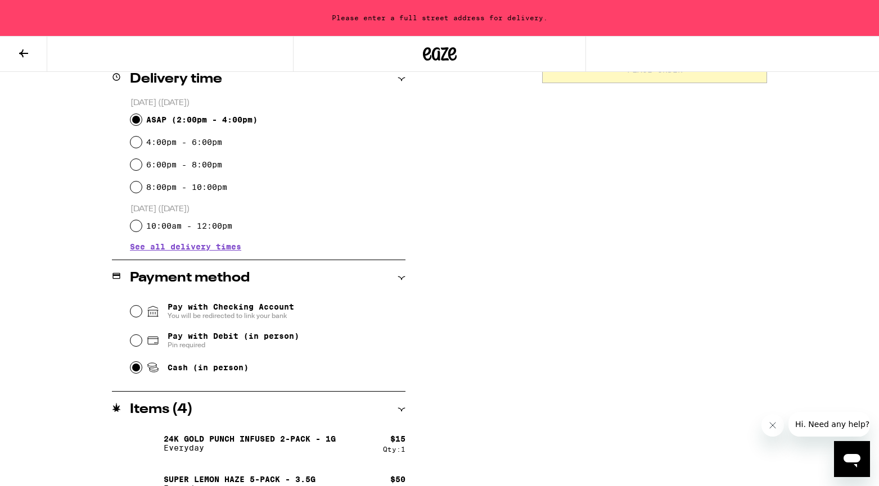
click at [134, 118] on input "ASAP ( 2:00pm - 4:00pm )" at bounding box center [135, 119] width 11 height 11
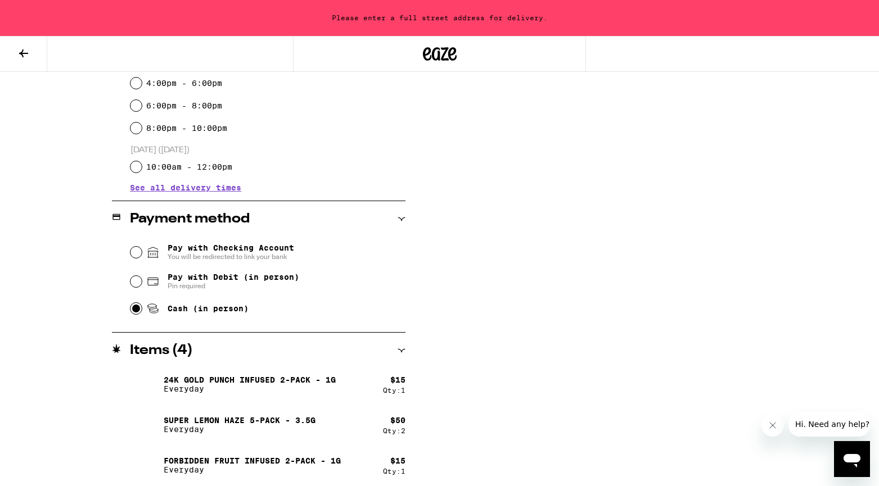
scroll to position [353, 0]
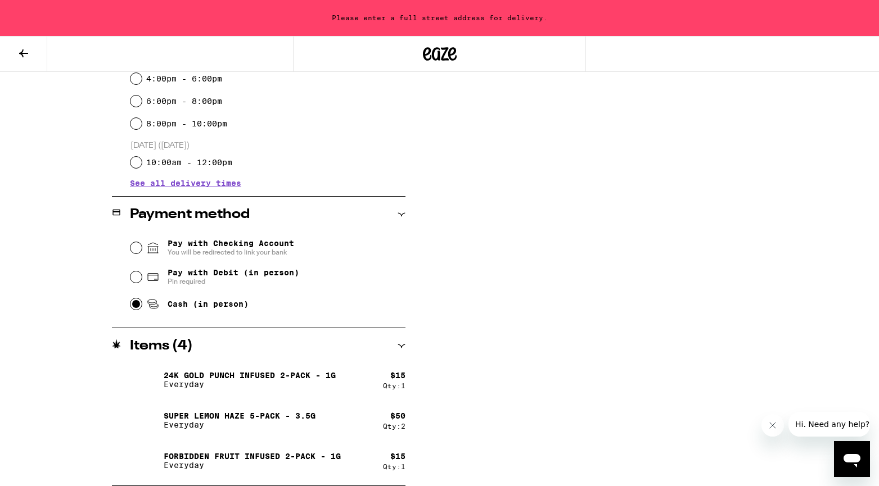
click at [136, 314] on div "Cash (in person)" at bounding box center [267, 304] width 275 height 25
click at [136, 306] on input "Cash (in person)" at bounding box center [135, 304] width 11 height 11
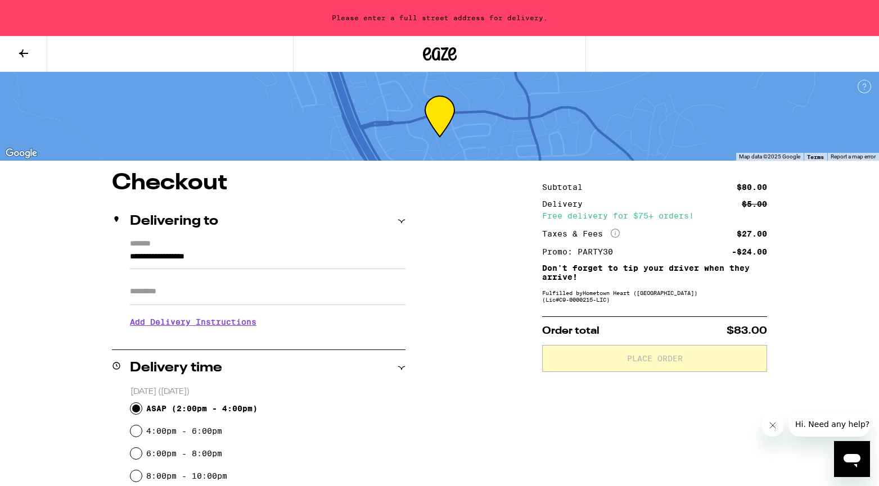
click at [281, 254] on input "**********" at bounding box center [268, 259] width 276 height 19
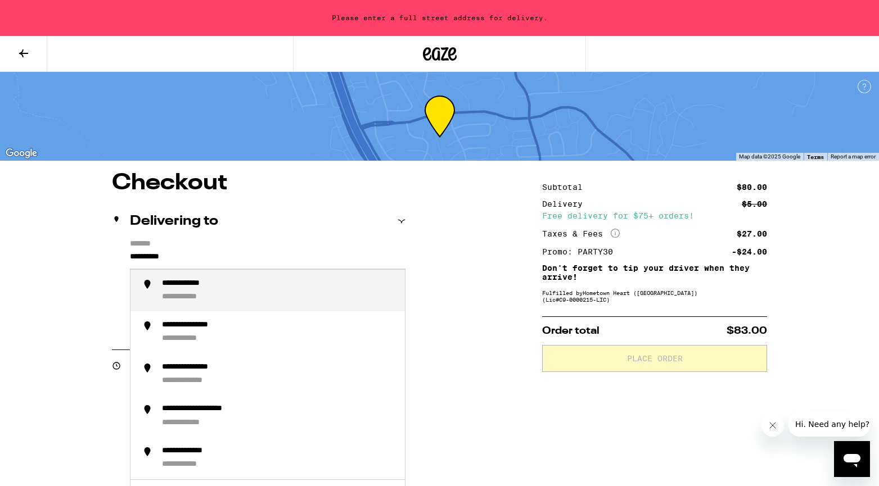
click at [267, 286] on div "**********" at bounding box center [279, 291] width 234 height 24
type input "**********"
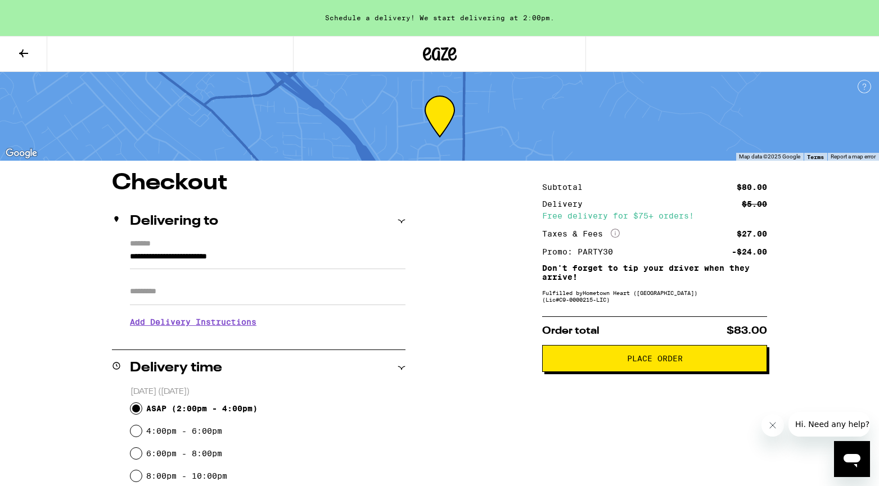
click at [603, 363] on span "Place Order" at bounding box center [655, 359] width 206 height 8
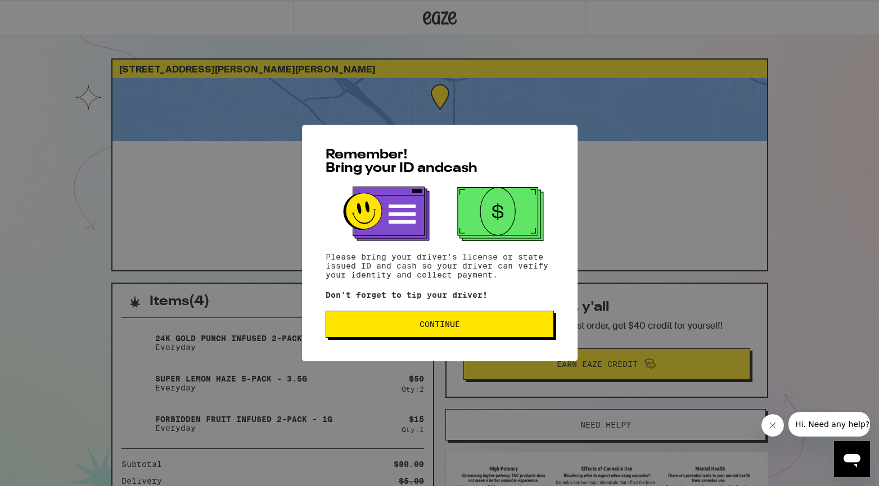
click at [477, 322] on button "Continue" at bounding box center [440, 324] width 228 height 27
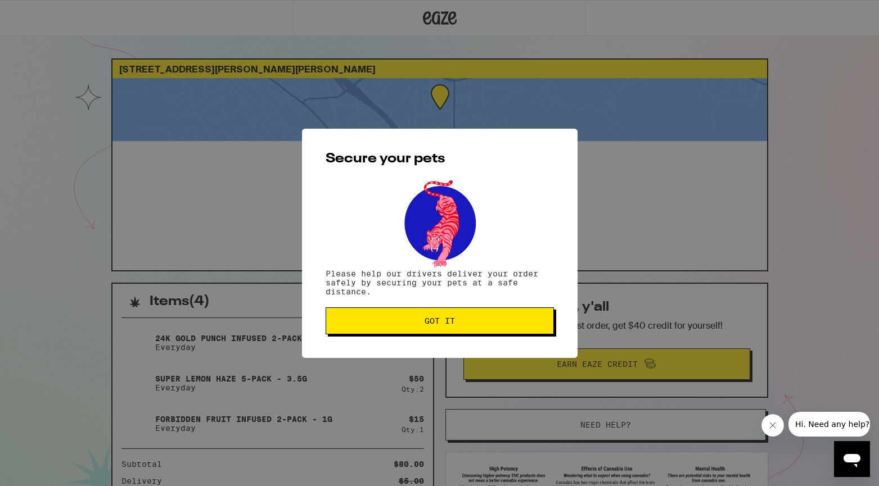
click at [423, 327] on button "Got it" at bounding box center [440, 321] width 228 height 27
